Goal: Check status: Check status

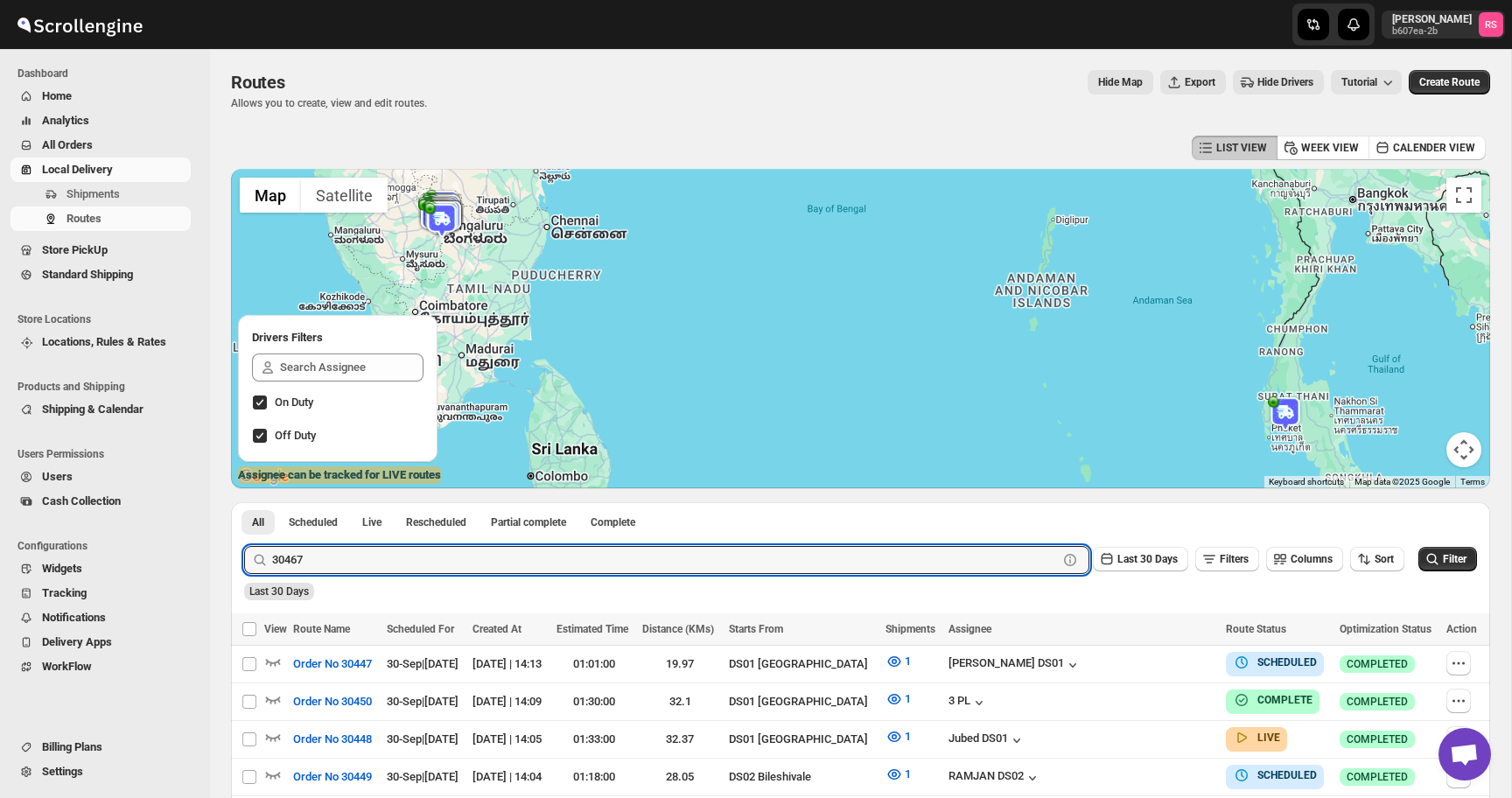
type input "30467"
click at [244, 502] on button "Submit" at bounding box center [269, 511] width 50 height 18
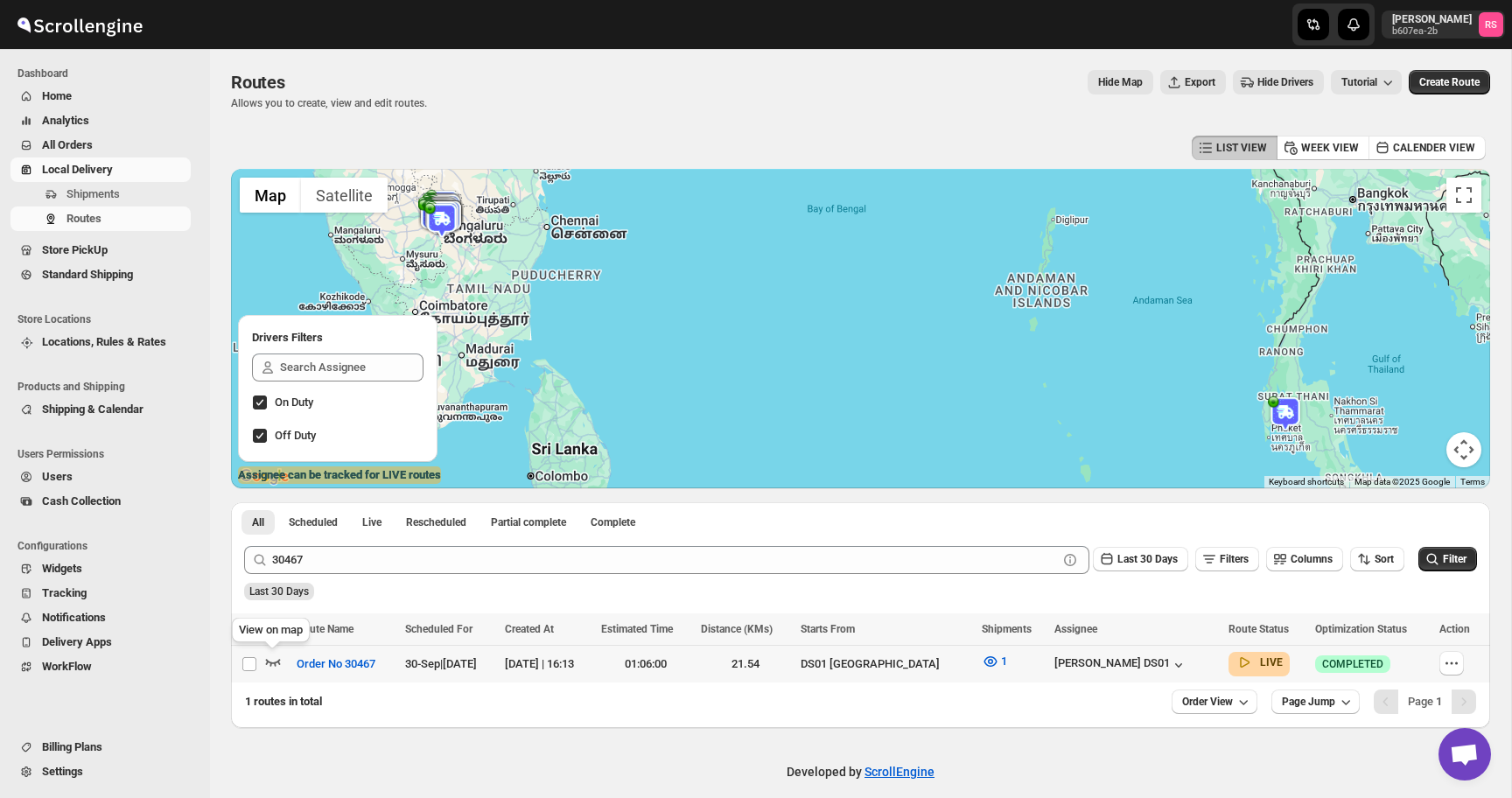
click at [273, 658] on icon "button" at bounding box center [272, 661] width 17 height 17
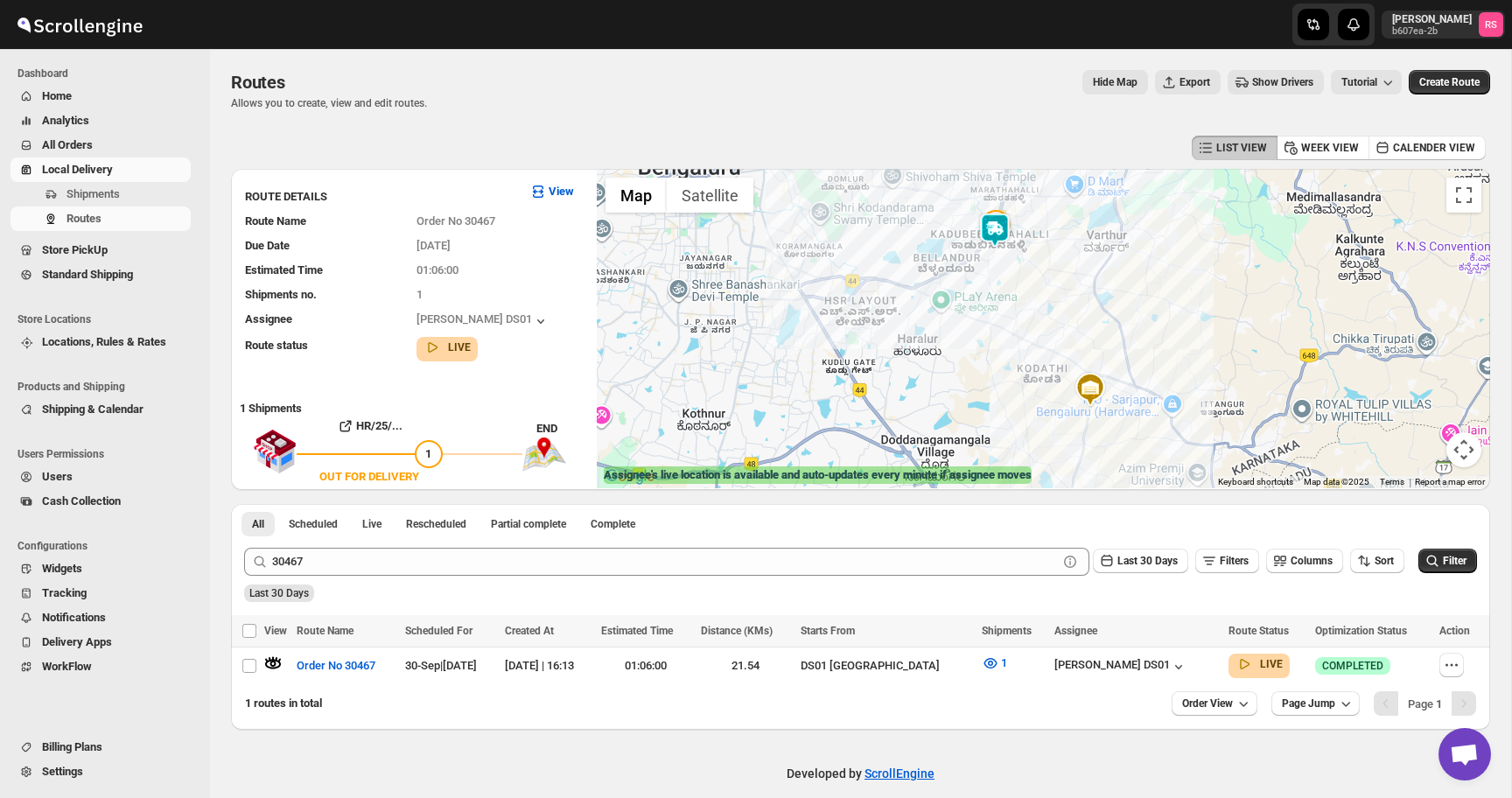
click at [996, 234] on img at bounding box center [995, 230] width 35 height 35
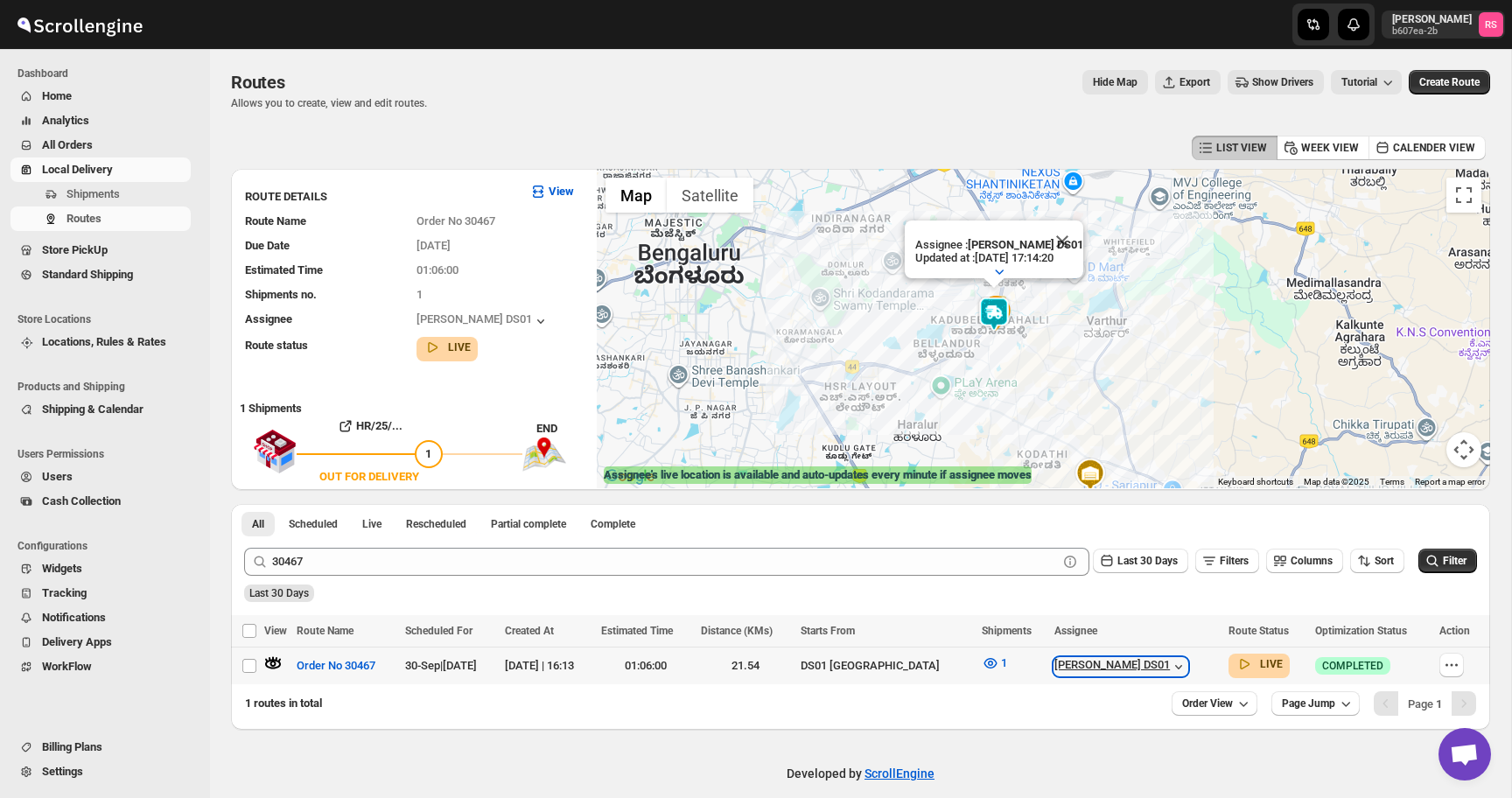
click at [1170, 662] on icon "button" at bounding box center [1178, 667] width 17 height 17
click at [353, 664] on span "Order No 30467" at bounding box center [336, 666] width 79 height 17
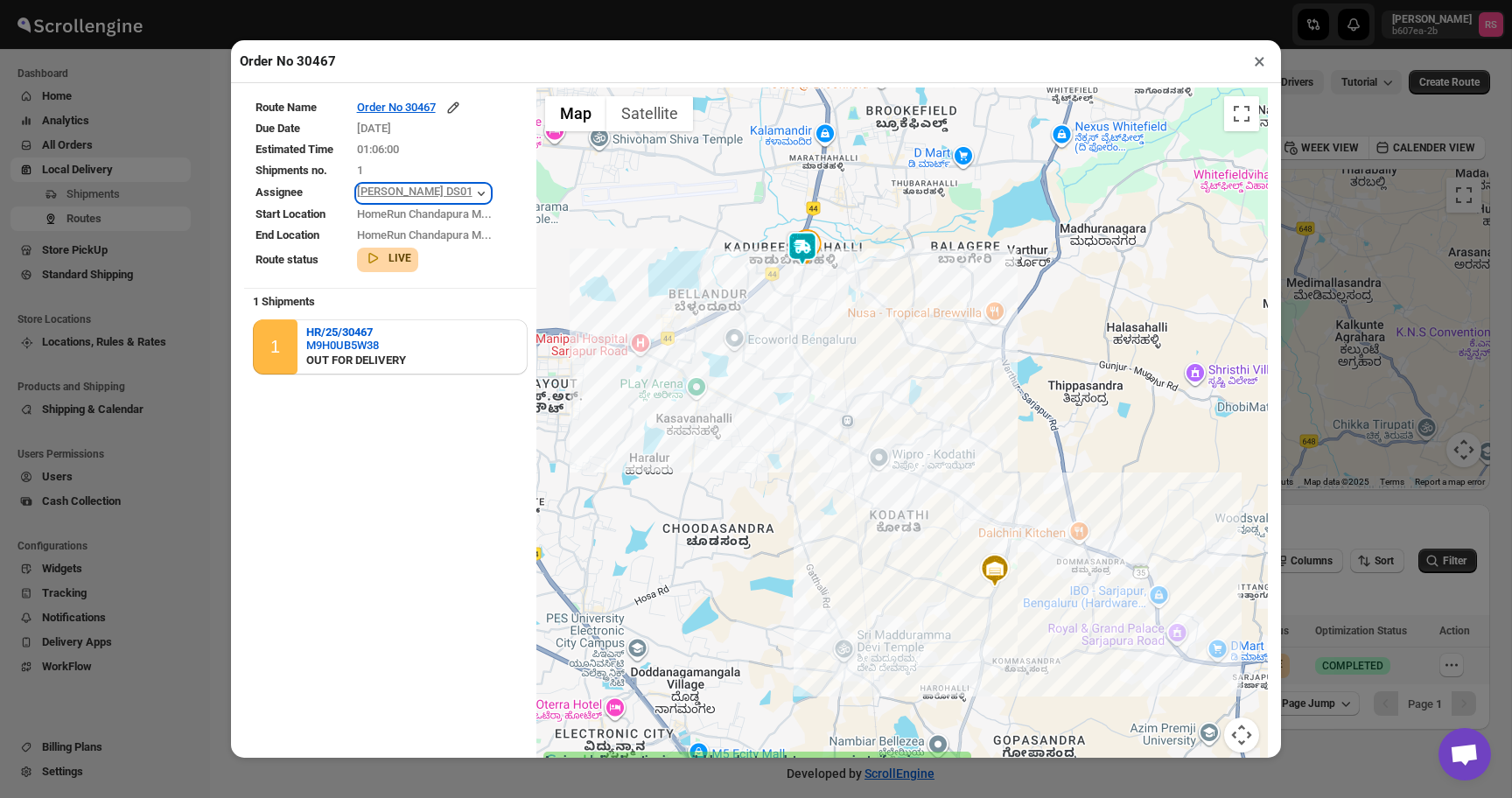
click at [472, 187] on icon "button" at bounding box center [481, 193] width 17 height 17
click at [1259, 55] on button "×" at bounding box center [1259, 61] width 26 height 25
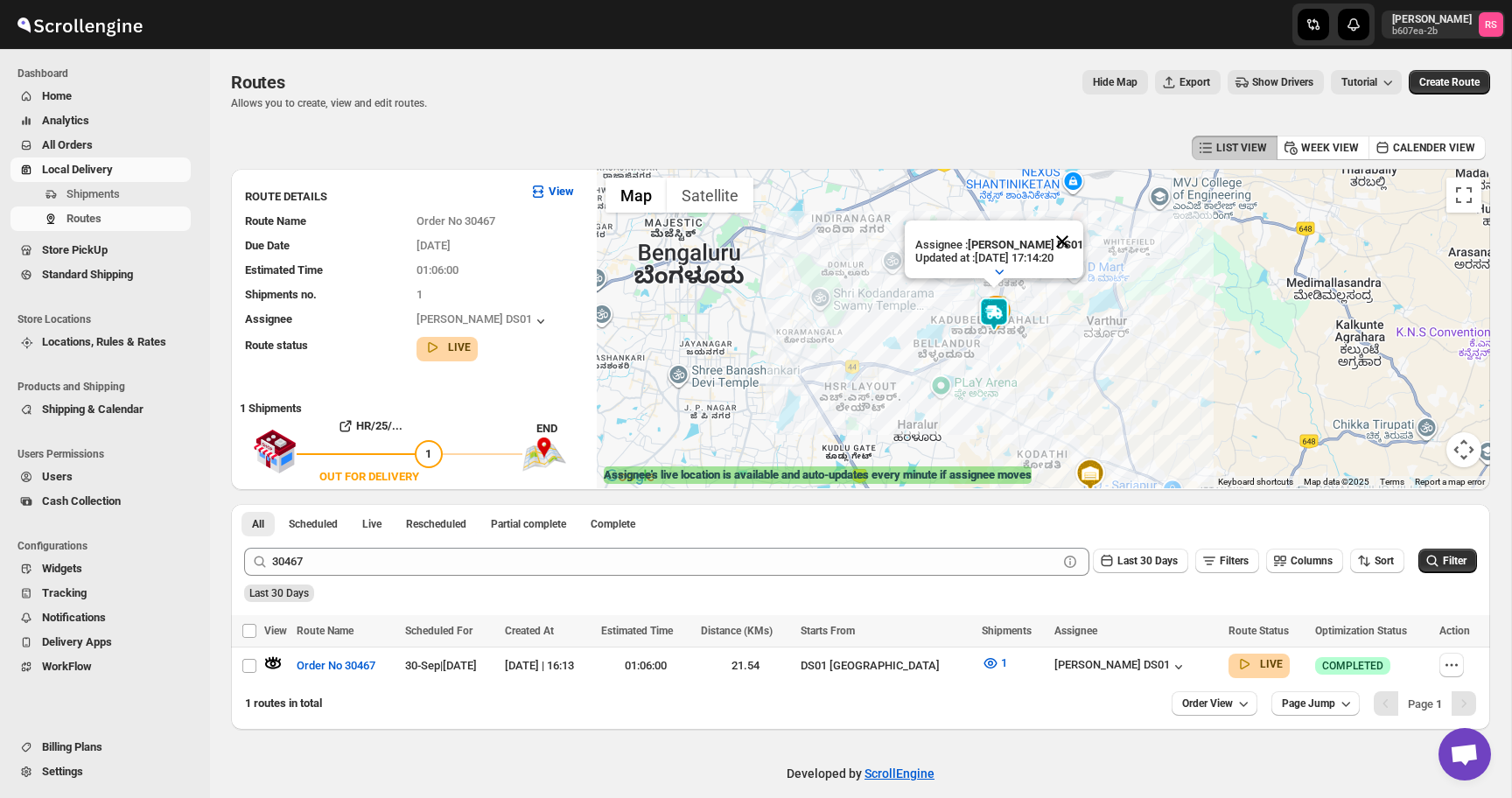
click at [1065, 243] on button "Close" at bounding box center [1063, 242] width 42 height 42
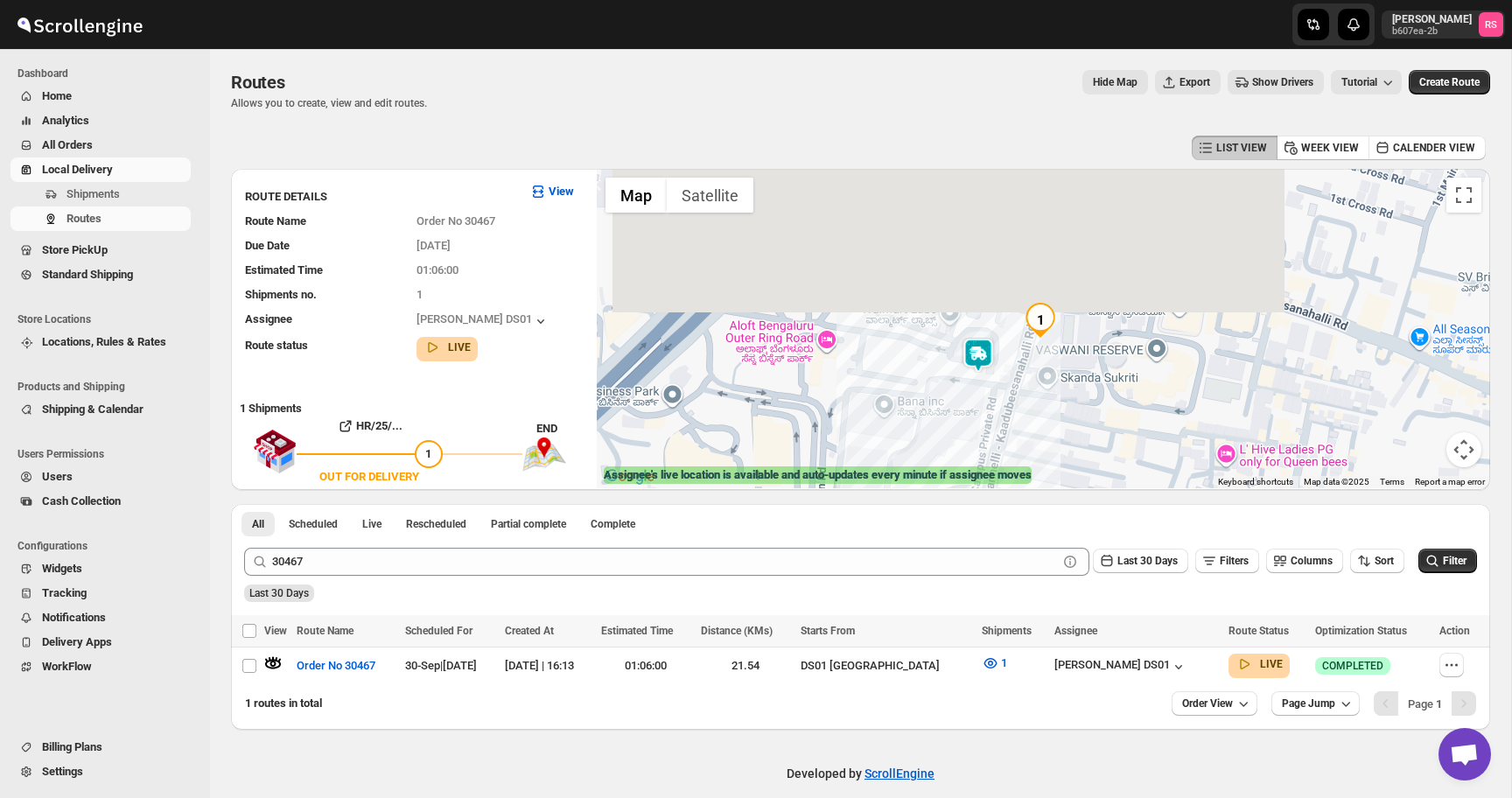
drag, startPoint x: 1044, startPoint y: 187, endPoint x: 945, endPoint y: 477, distance: 306.4
click at [945, 477] on div "← Move left → Move right ↑ Move up ↓ Move down + Zoom in - Zoom out Home Jump l…" at bounding box center [1043, 328] width 893 height 319
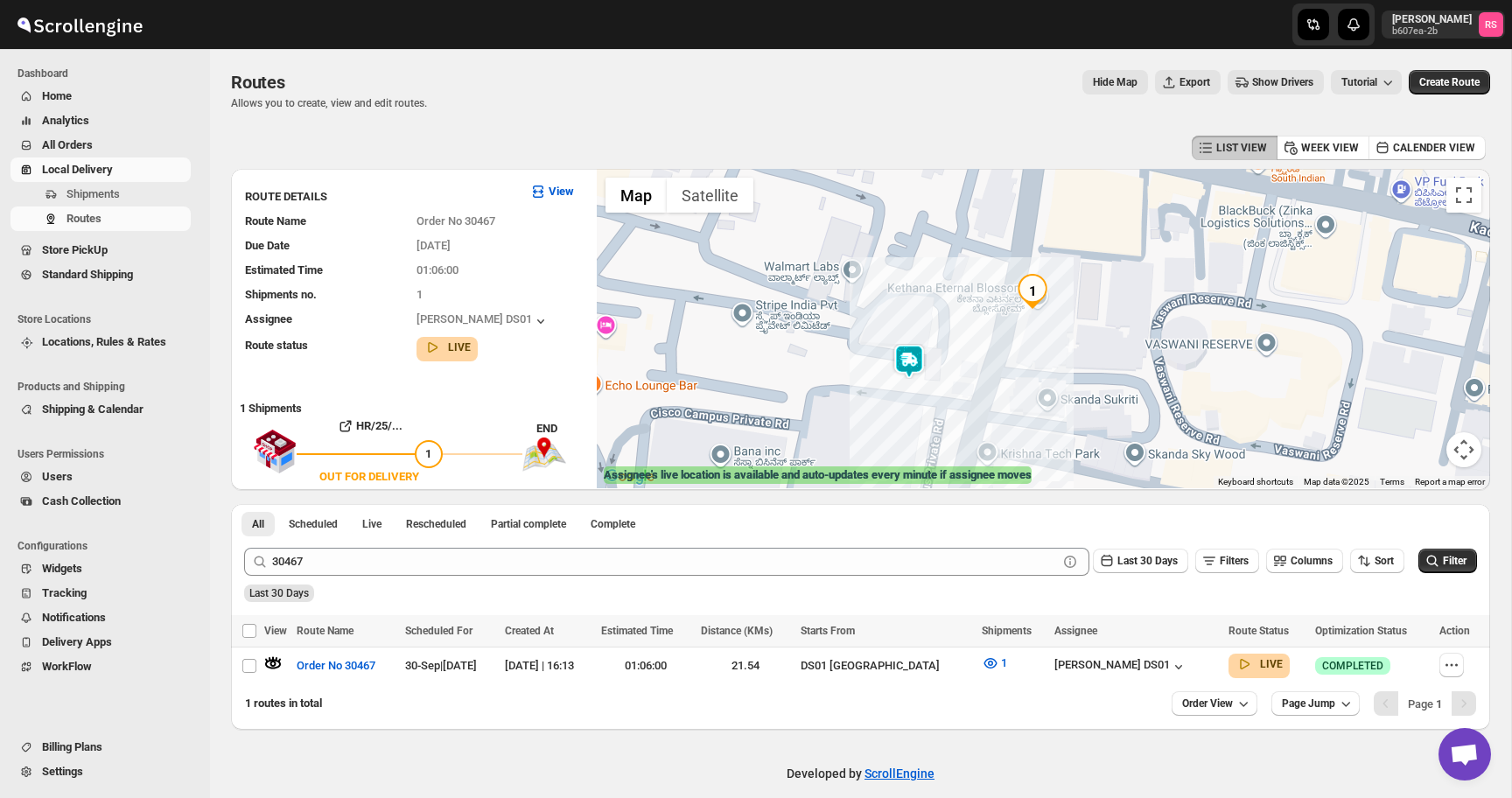
drag, startPoint x: 998, startPoint y: 397, endPoint x: 945, endPoint y: 439, distance: 67.6
click at [945, 439] on div "To navigate, press the arrow keys." at bounding box center [1043, 328] width 893 height 319
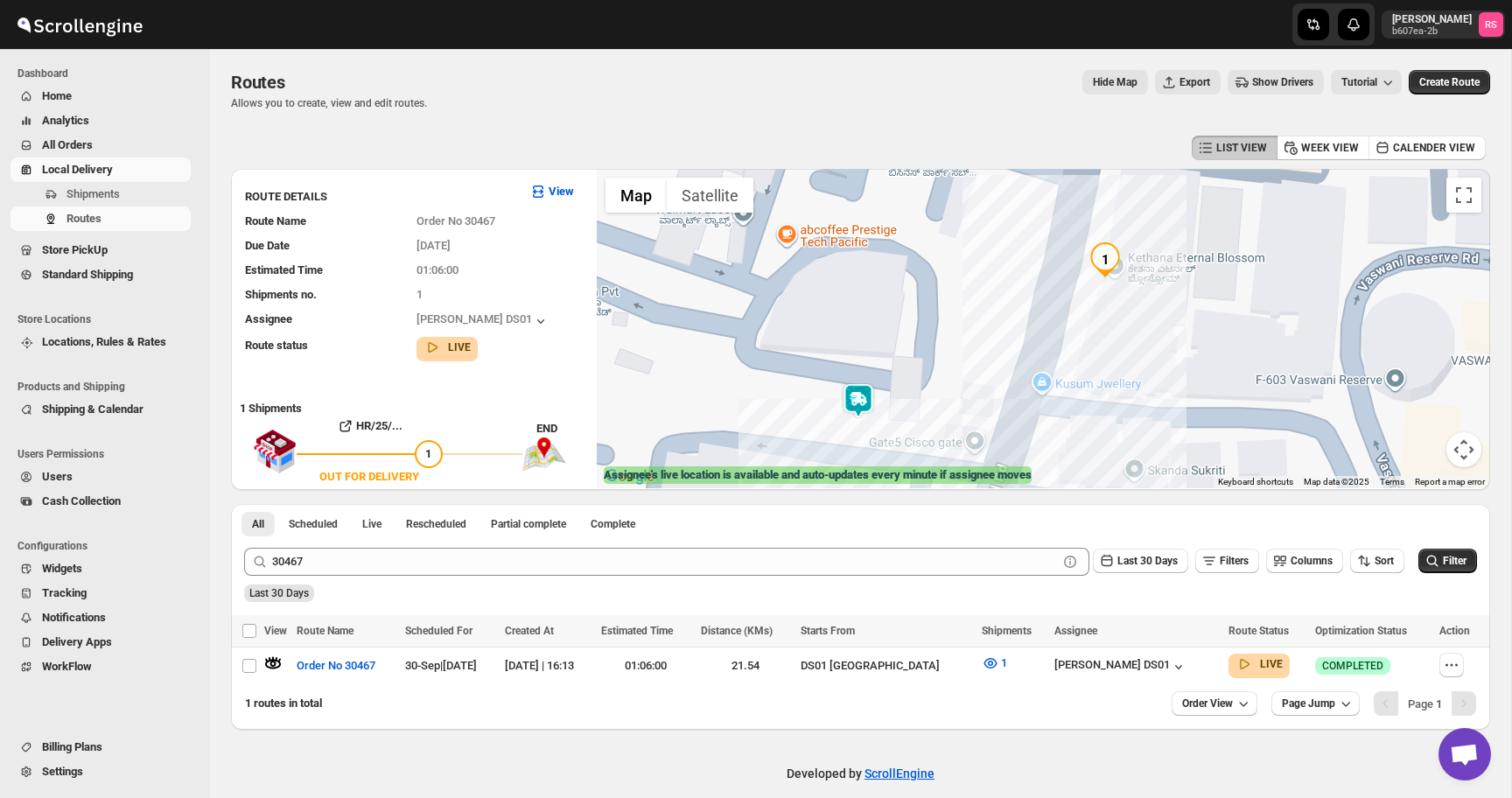
drag, startPoint x: 953, startPoint y: 330, endPoint x: 949, endPoint y: 318, distance: 12.6
click at [949, 318] on div "To navigate, press the arrow keys." at bounding box center [1043, 328] width 893 height 319
